Goal: Check status

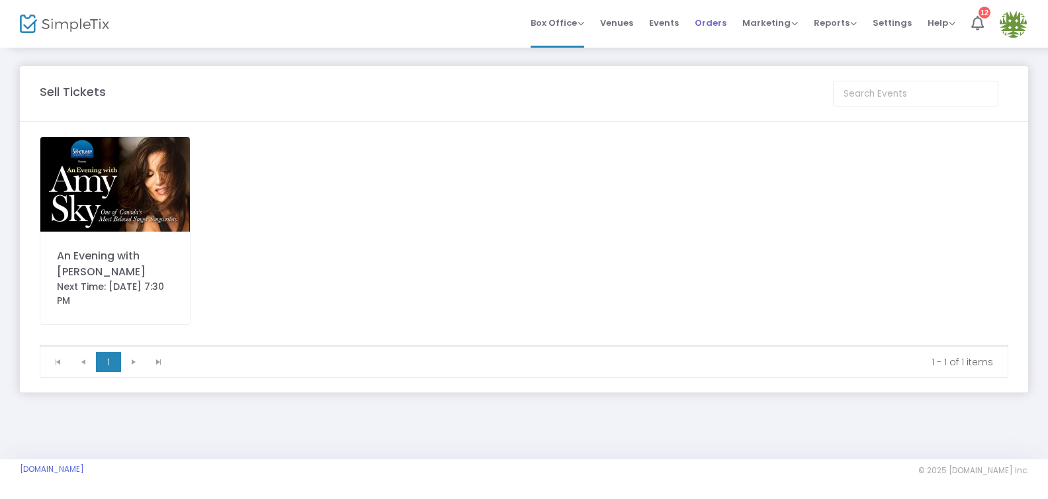
click at [711, 22] on span "Orders" at bounding box center [711, 23] width 32 height 34
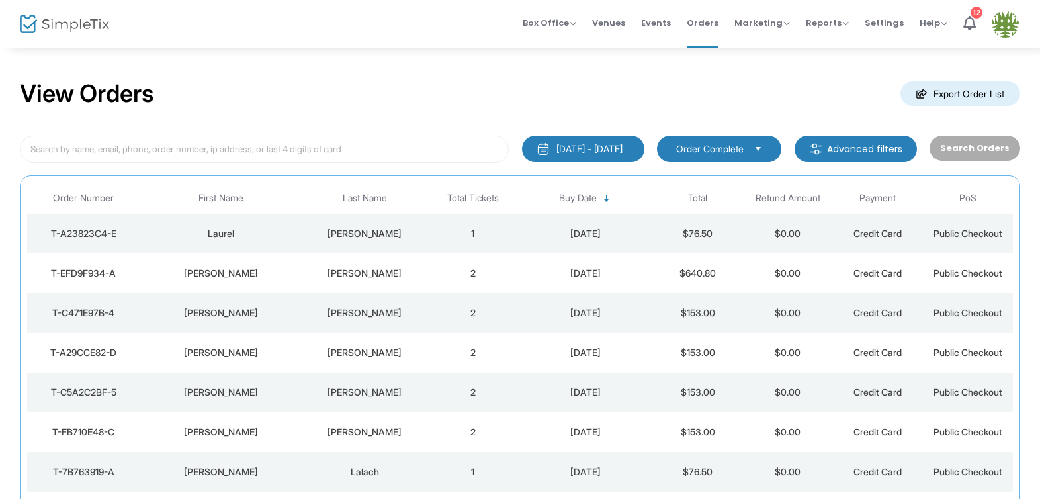
scroll to position [2, 0]
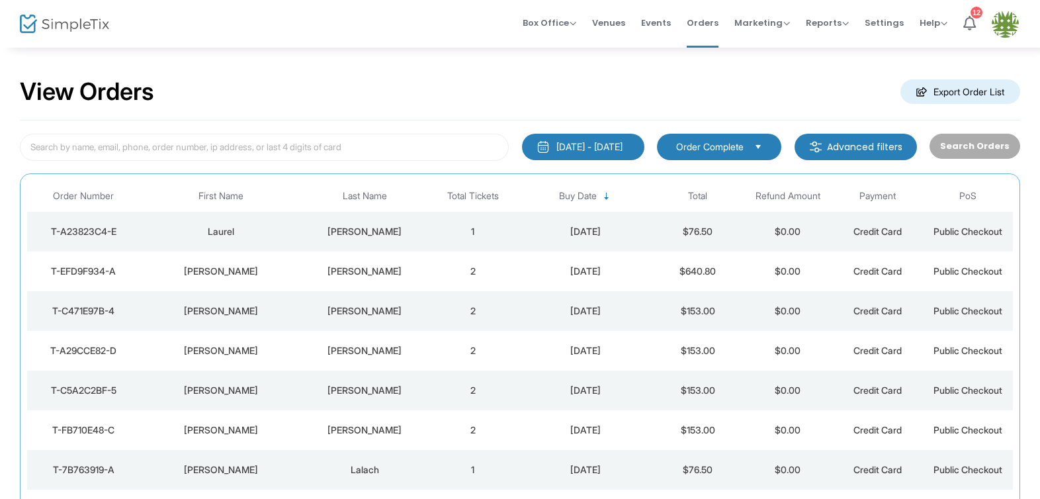
click at [217, 271] on div "[PERSON_NAME]" at bounding box center [220, 271] width 155 height 13
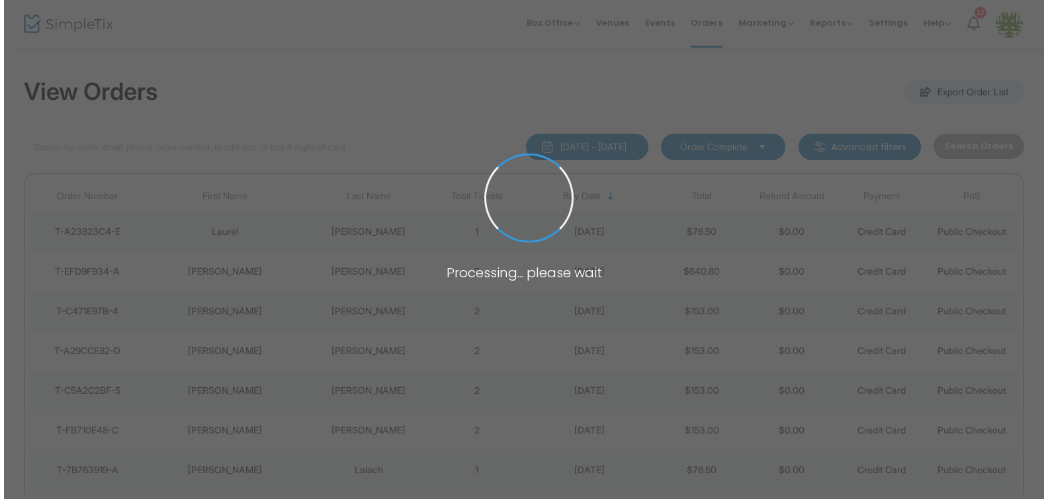
scroll to position [0, 0]
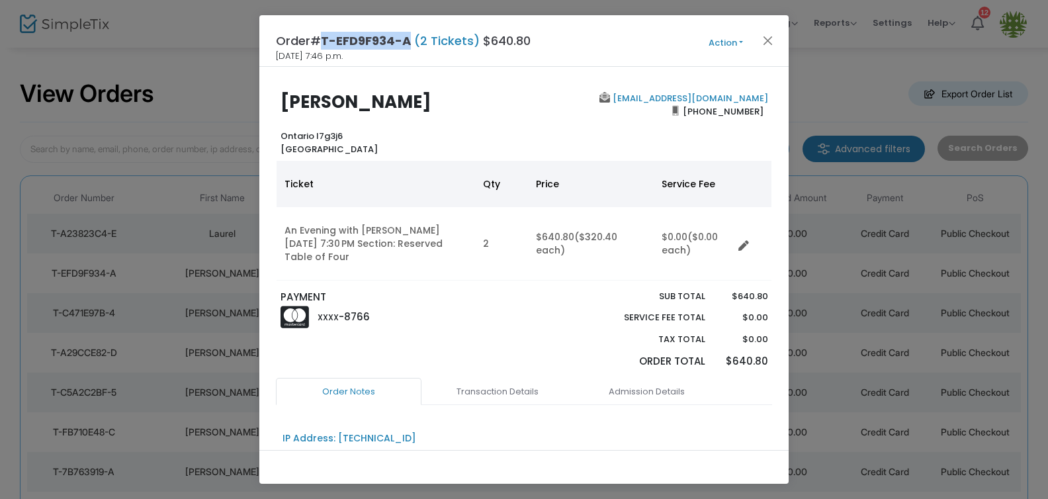
drag, startPoint x: 325, startPoint y: 40, endPoint x: 415, endPoint y: 40, distance: 90.6
click at [415, 40] on h4 "Order# T-EFD9F934-A (2 Tickets) $640.80" at bounding box center [403, 41] width 255 height 18
copy span "T-EFD9F934-A"
drag, startPoint x: 757, startPoint y: 112, endPoint x: 701, endPoint y: 108, distance: 55.7
click at [686, 114] on span "[PHONE_NUMBER]" at bounding box center [723, 111] width 89 height 21
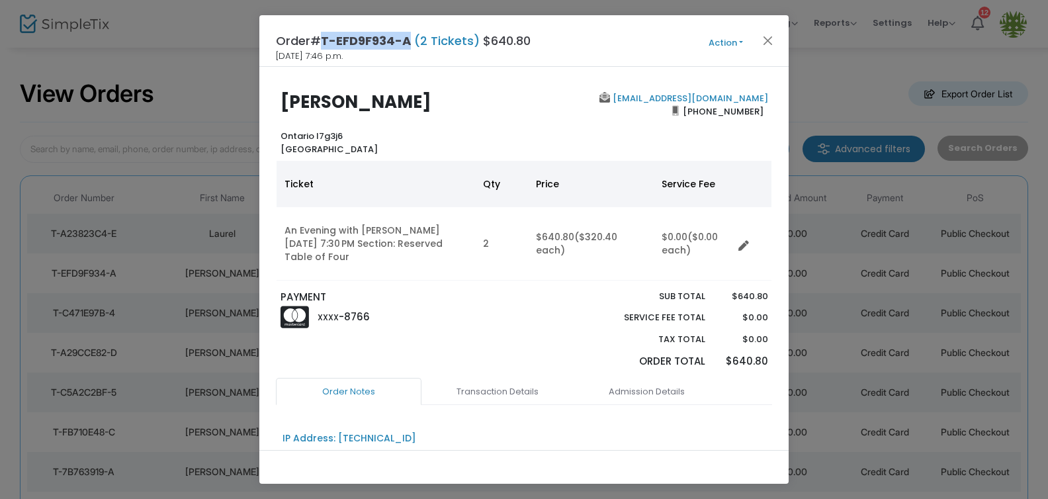
copy span "[PHONE_NUMBER]"
drag, startPoint x: 761, startPoint y: 98, endPoint x: 680, endPoint y: 99, distance: 80.7
click at [678, 99] on div "[EMAIL_ADDRESS][DOMAIN_NAME] [PHONE_NUMBER]" at bounding box center [649, 124] width 250 height 64
copy link "[EMAIL_ADDRESS][DOMAIN_NAME]"
